Goal: Task Accomplishment & Management: Manage account settings

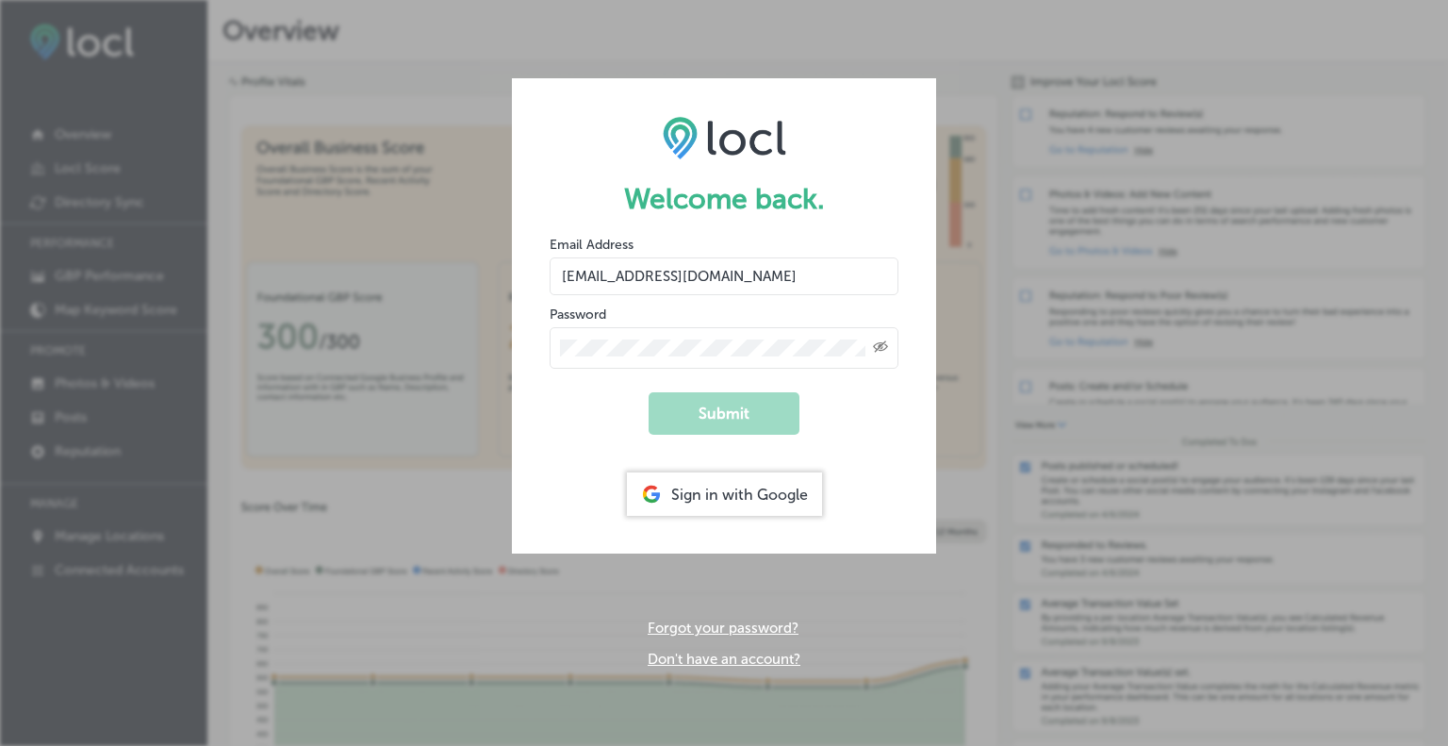
type input "[EMAIL_ADDRESS][DOMAIN_NAME]"
click at [720, 421] on button "Submit" at bounding box center [724, 413] width 151 height 42
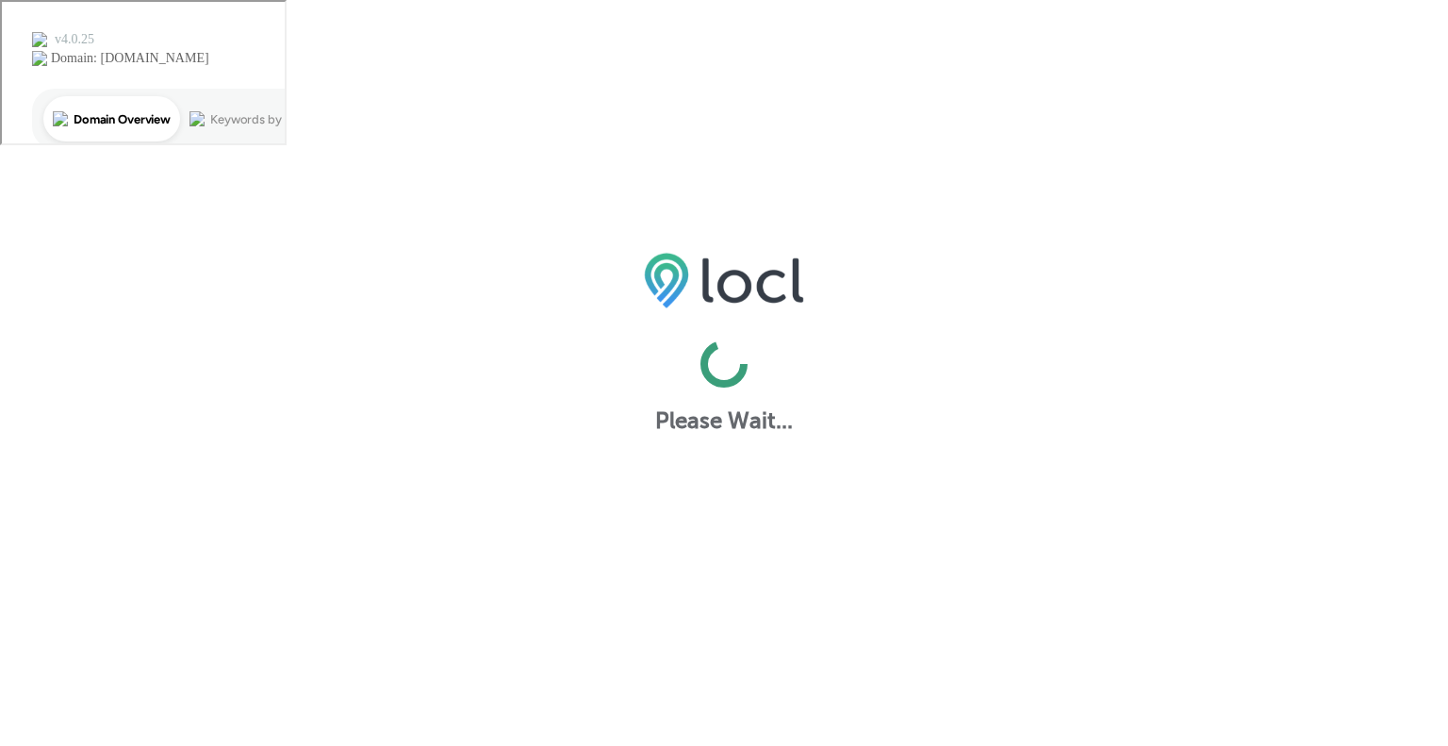
select select "US"
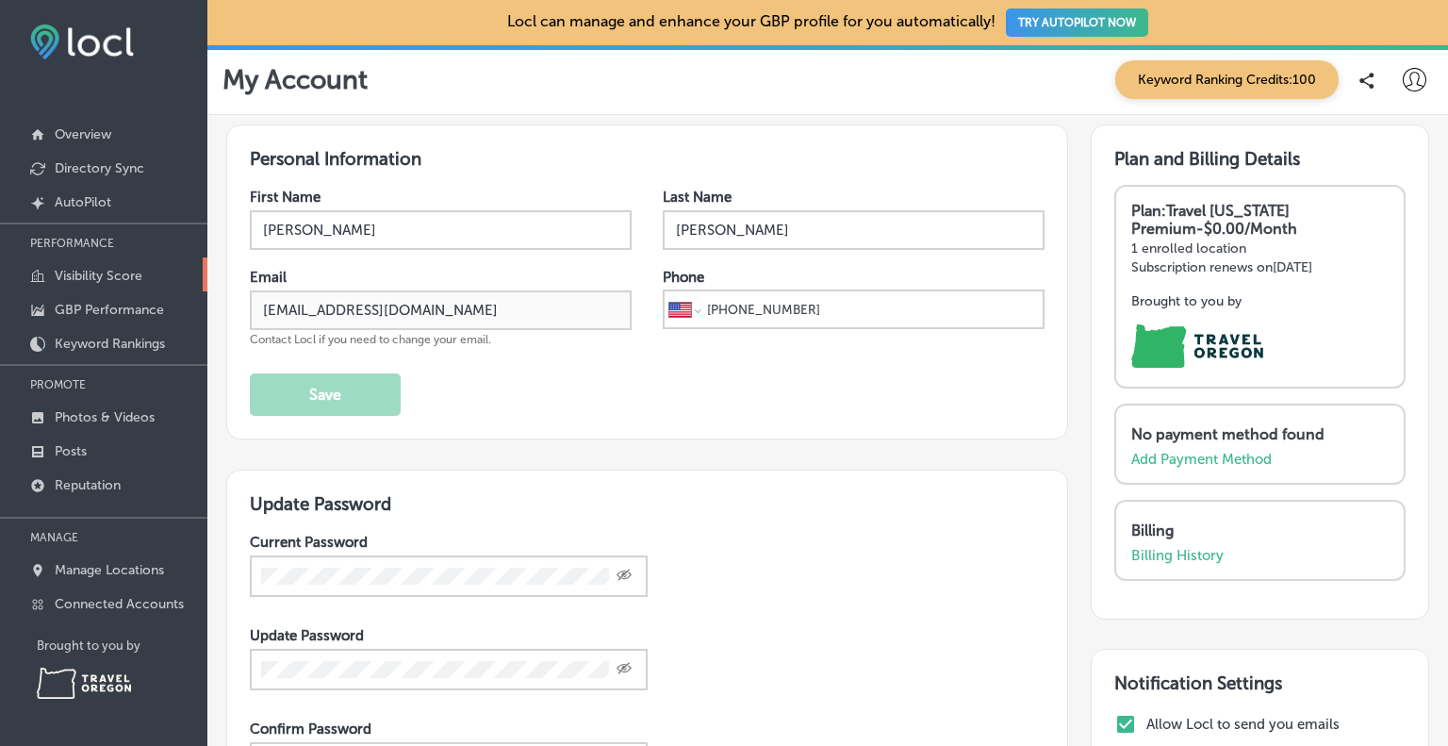
click at [96, 276] on p "Visibility Score" at bounding box center [99, 276] width 88 height 16
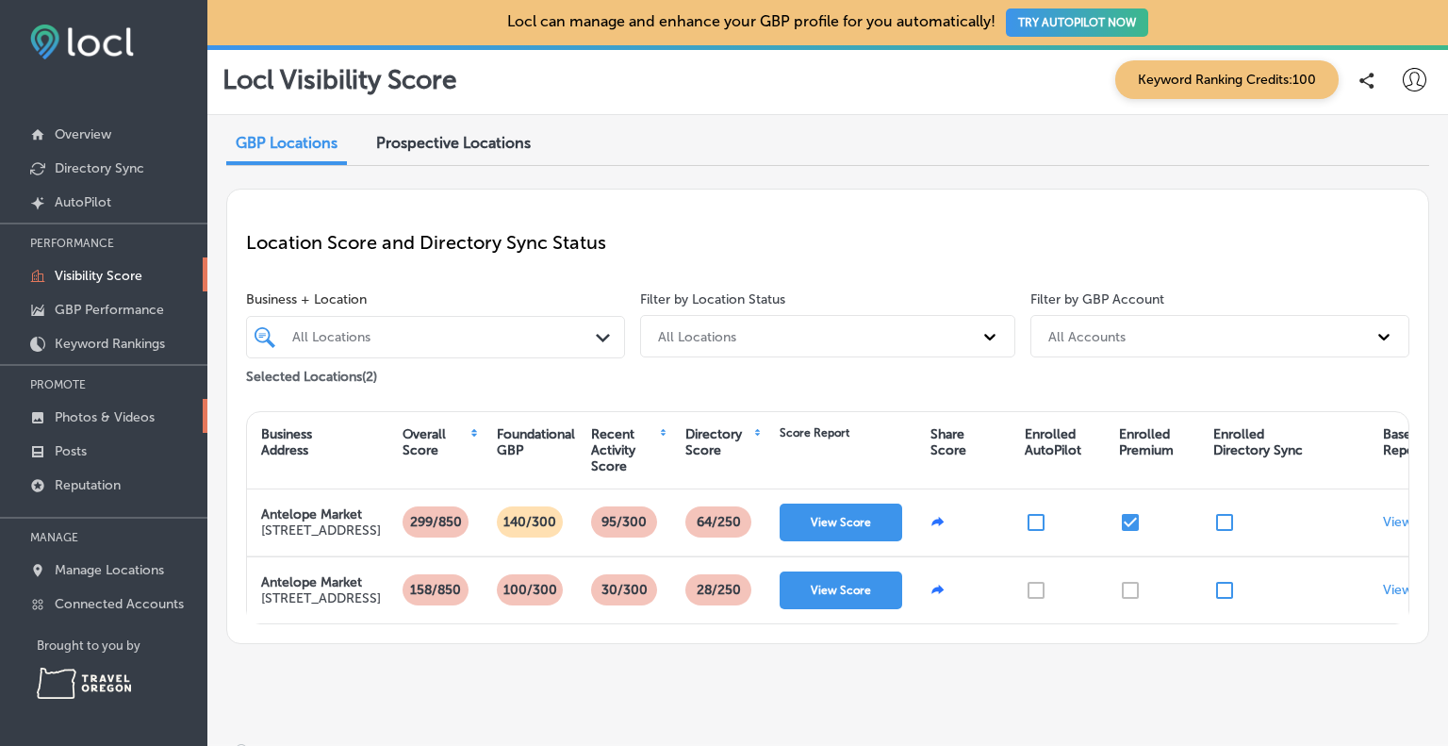
click at [103, 420] on p "Photos & Videos" at bounding box center [105, 417] width 100 height 16
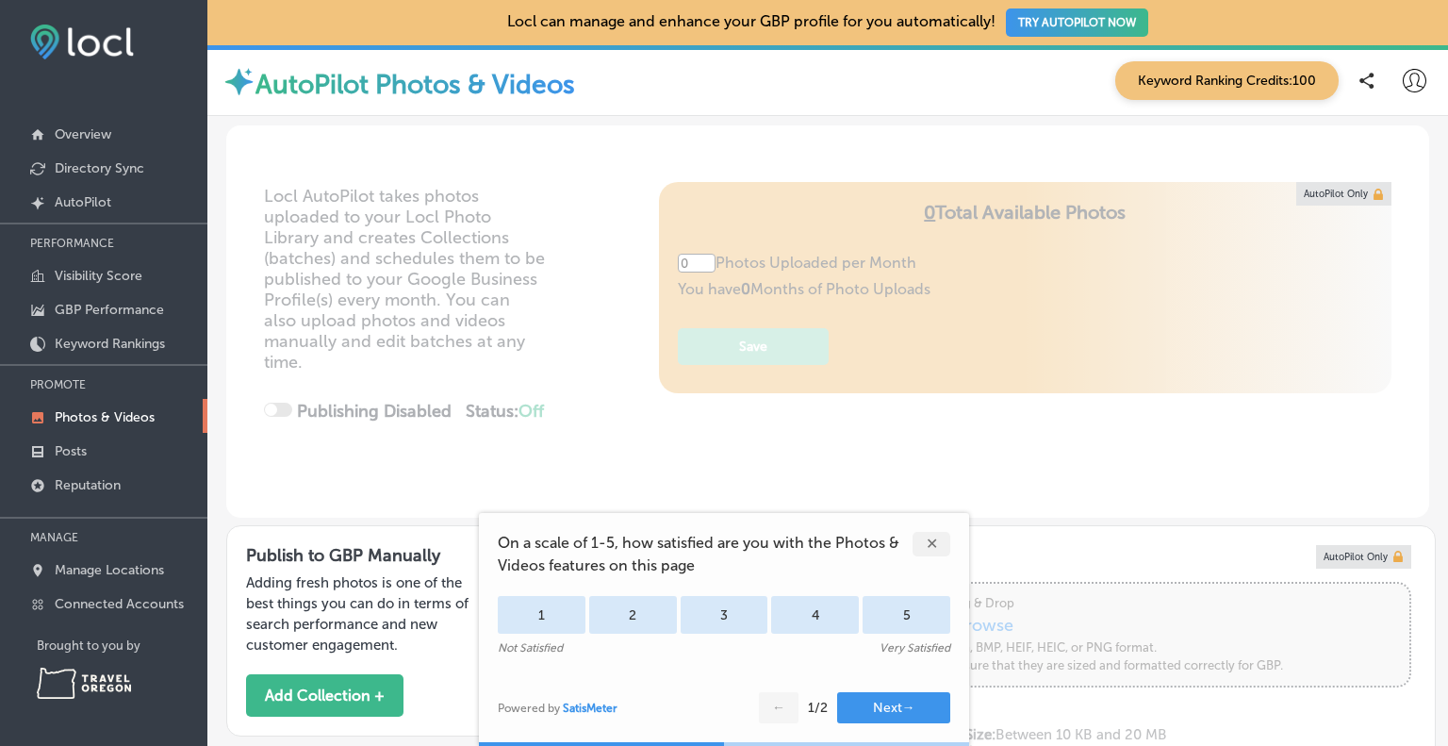
type input "5"
click at [937, 542] on div "✕" at bounding box center [932, 544] width 38 height 25
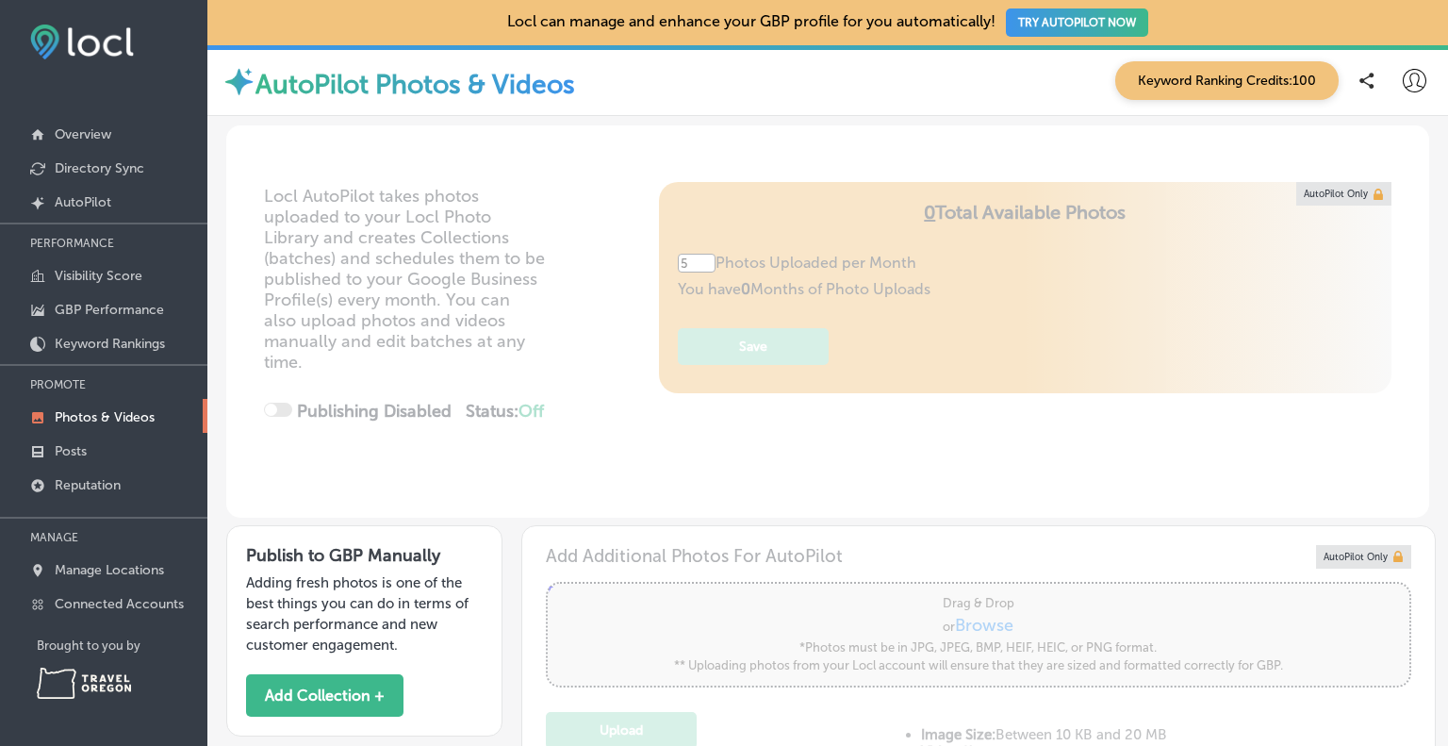
drag, startPoint x: 1447, startPoint y: 86, endPoint x: 1446, endPoint y: 107, distance: 21.7
click at [1447, 107] on div at bounding box center [1447, 373] width 1 height 746
click at [1447, 114] on div at bounding box center [1447, 373] width 1 height 746
drag, startPoint x: 1446, startPoint y: 114, endPoint x: 1446, endPoint y: 140, distance: 25.5
click at [1447, 140] on div at bounding box center [1447, 373] width 1 height 746
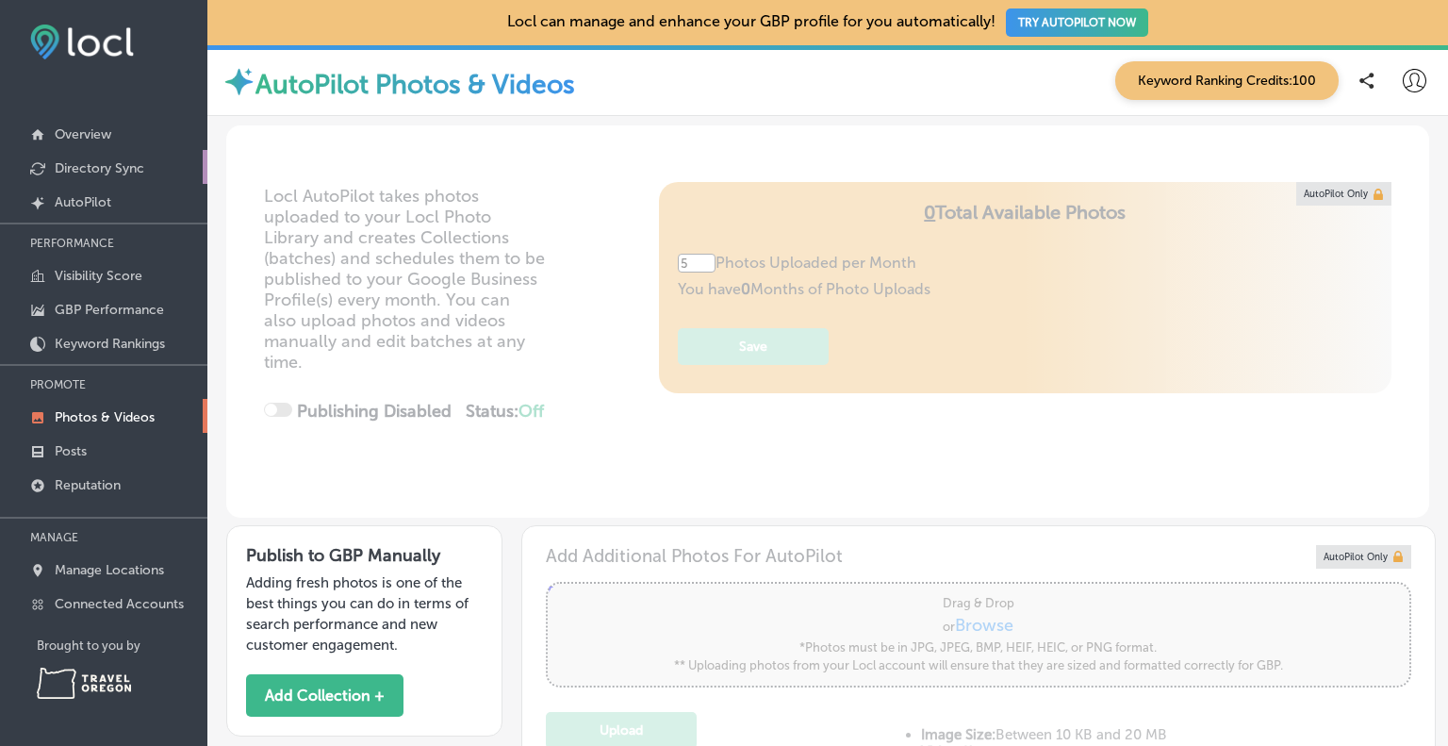
click at [47, 173] on link "Directory Sync" at bounding box center [103, 167] width 207 height 34
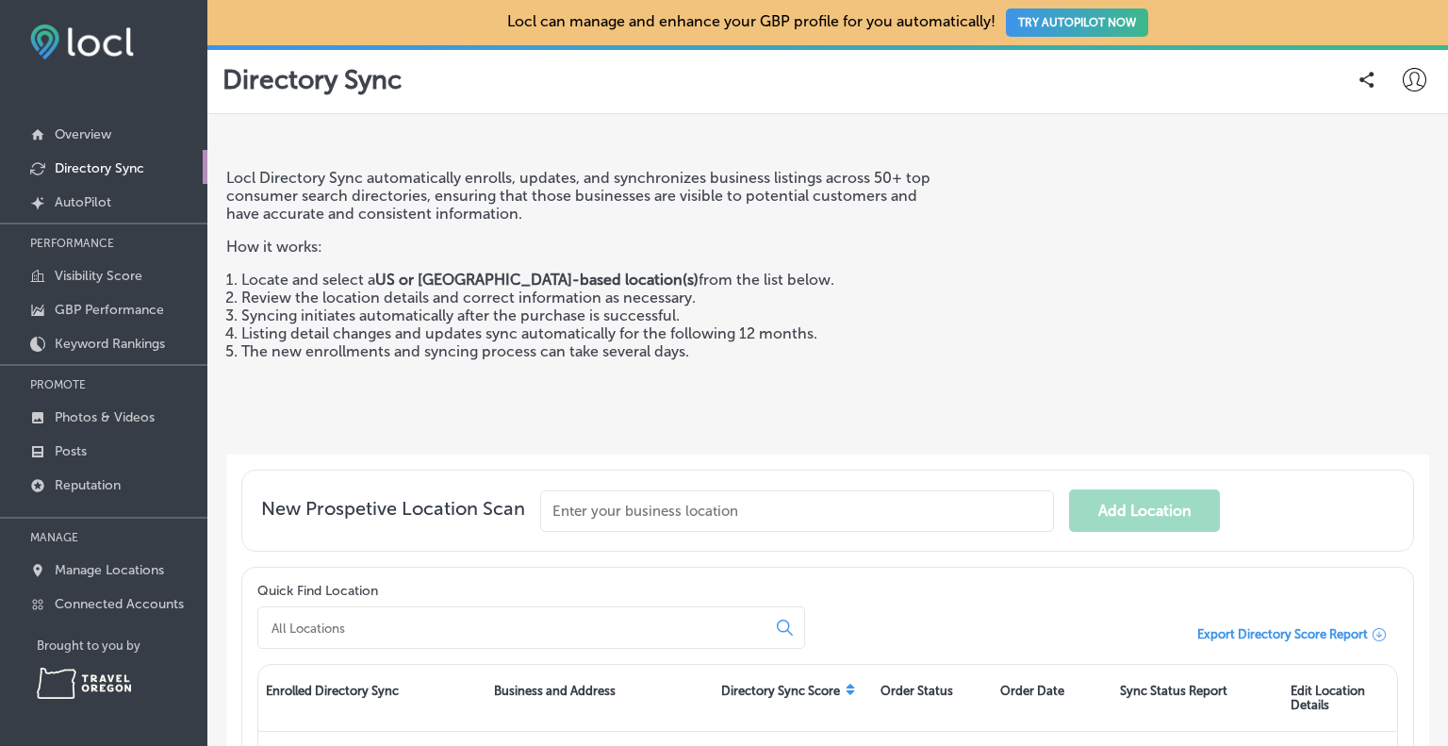
drag, startPoint x: 1447, startPoint y: 357, endPoint x: 1440, endPoint y: 304, distance: 54.3
click at [1440, 304] on html "iconmonstr-menu-thin copy Created with Sketch. Overview Directory Sync Created …" at bounding box center [724, 447] width 1448 height 895
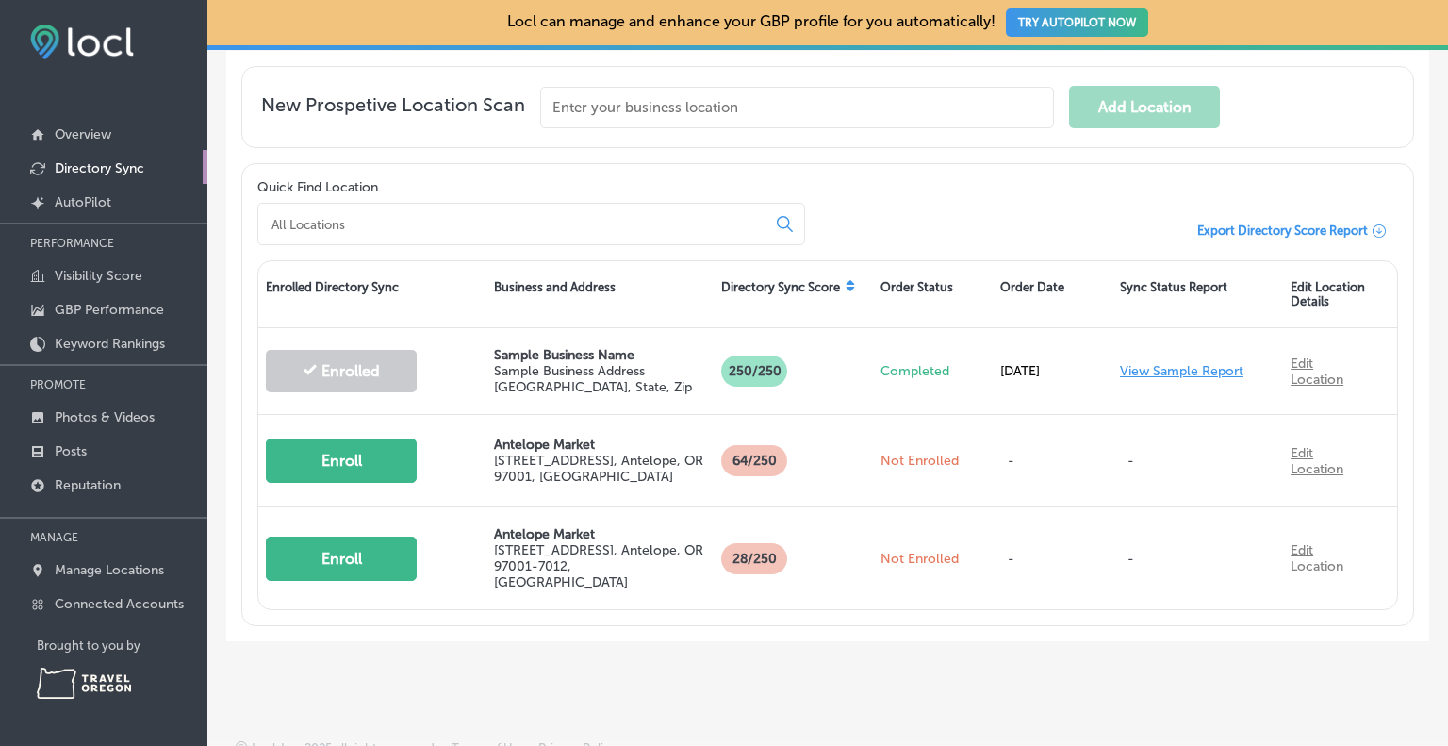
scroll to position [406, 0]
